Goal: Task Accomplishment & Management: Use online tool/utility

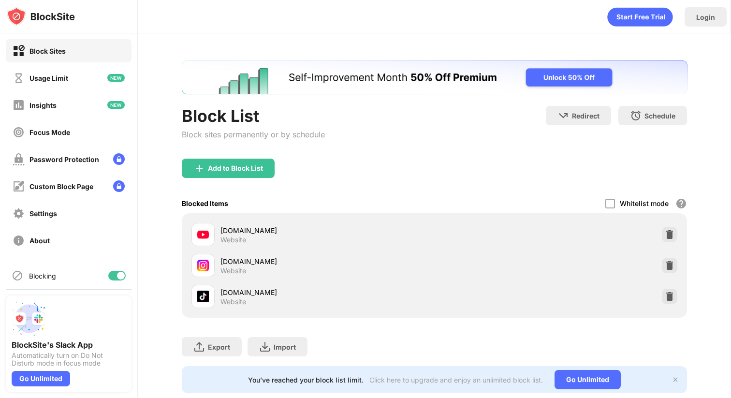
click at [115, 276] on div at bounding box center [116, 276] width 17 height 10
click at [116, 270] on div "Blocking" at bounding box center [69, 275] width 126 height 23
click at [116, 275] on div at bounding box center [113, 276] width 8 height 8
click at [120, 274] on div at bounding box center [121, 276] width 8 height 8
click at [107, 279] on div "Blocking" at bounding box center [69, 275] width 126 height 23
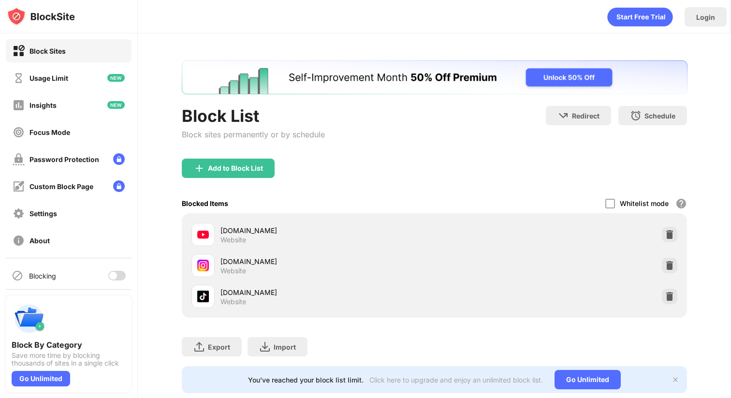
click at [115, 277] on div at bounding box center [113, 276] width 8 height 8
